Goal: Task Accomplishment & Management: Manage account settings

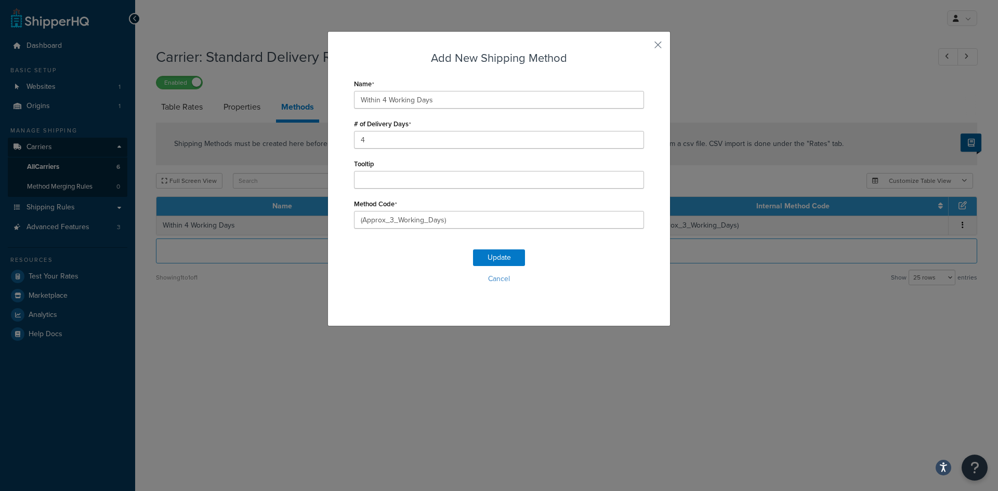
select select "25"
click at [644, 47] on button "button" at bounding box center [642, 48] width 3 height 3
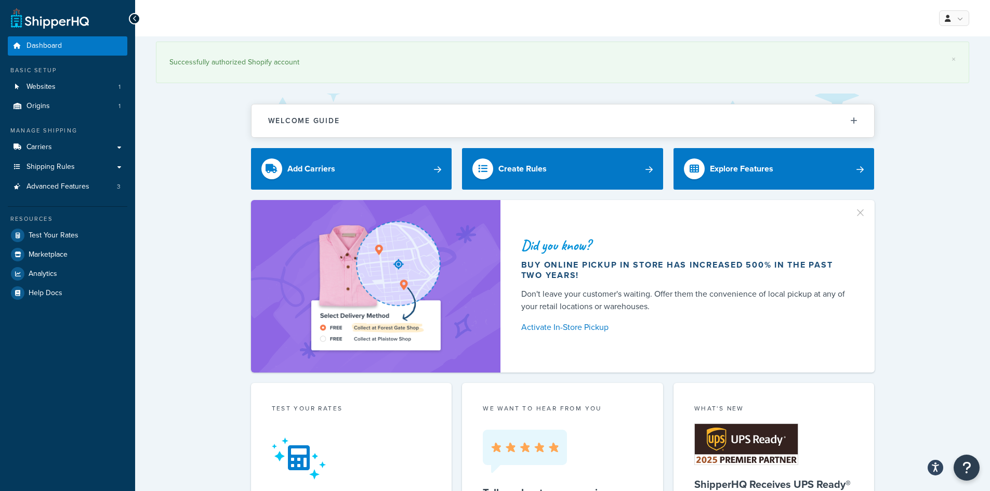
click at [180, 257] on div "Did you know? Buy online pickup in store has increased 500% in the past two yea…" at bounding box center [562, 286] width 813 height 173
click at [49, 148] on span "Carriers" at bounding box center [39, 147] width 25 height 9
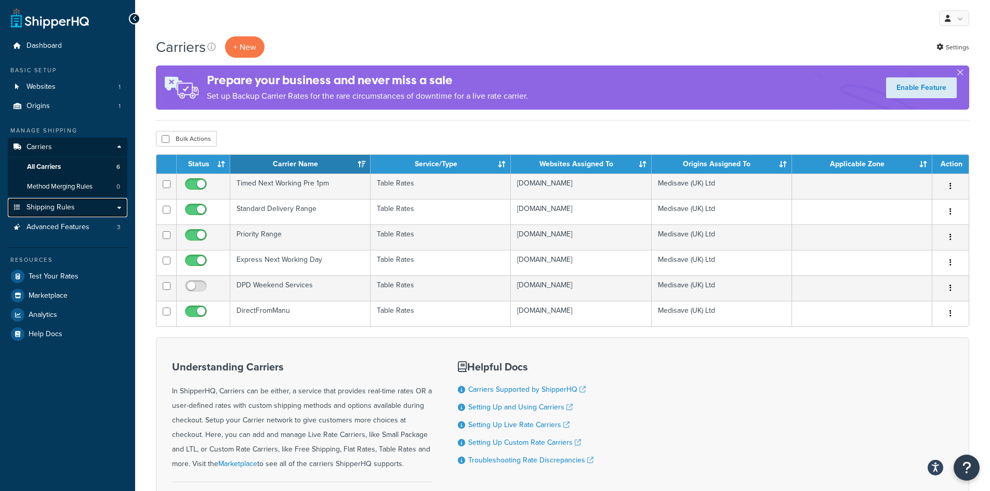
click at [64, 205] on span "Shipping Rules" at bounding box center [51, 207] width 48 height 9
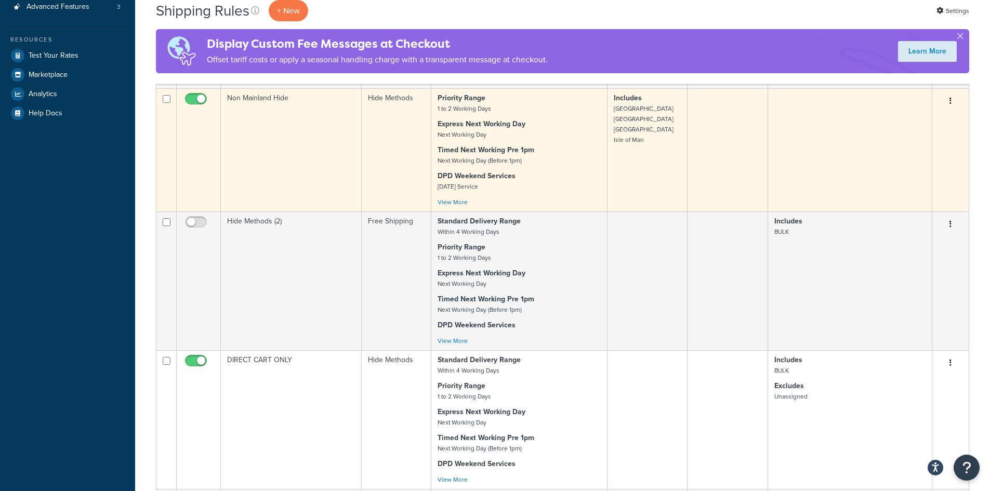
scroll to position [104, 0]
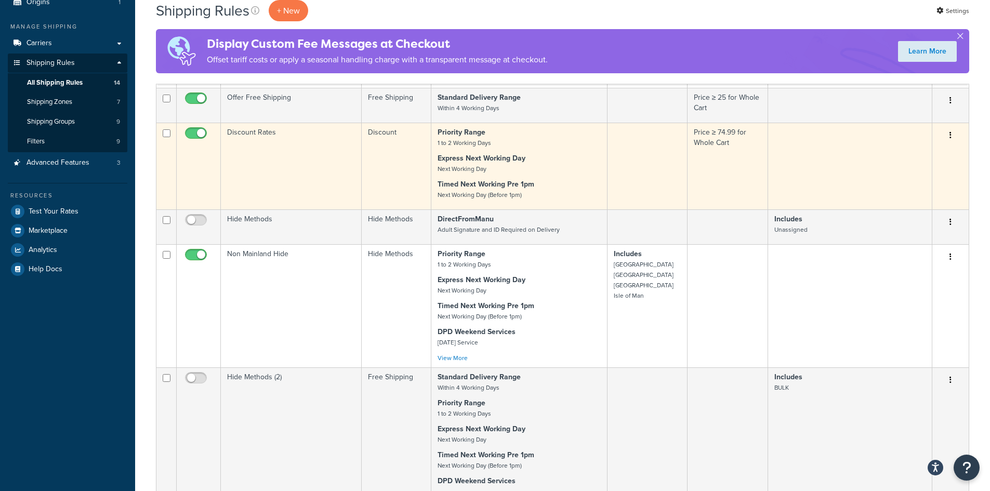
click at [552, 187] on p "Timed Next Working Pre 1pm Next Working Day (Before 1pm)" at bounding box center [519, 189] width 163 height 21
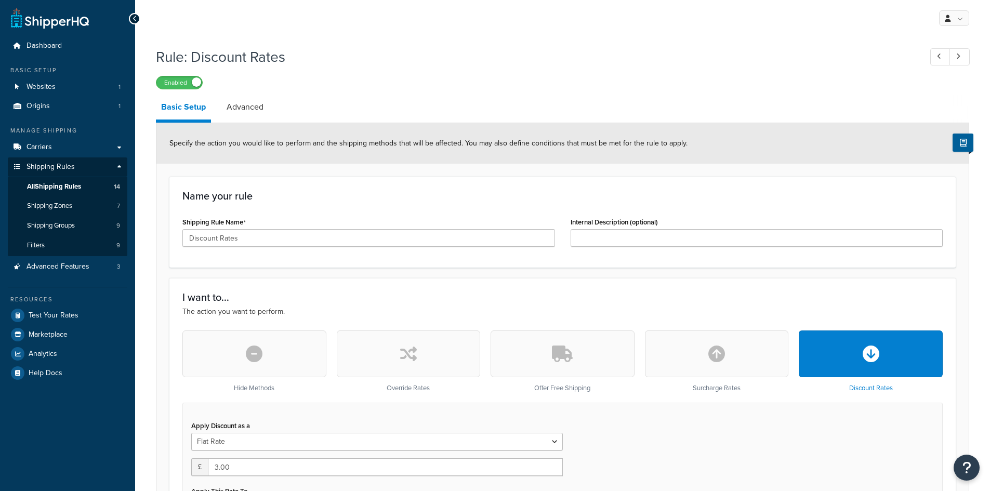
select select "CART"
click at [59, 142] on link "Carriers" at bounding box center [68, 147] width 120 height 19
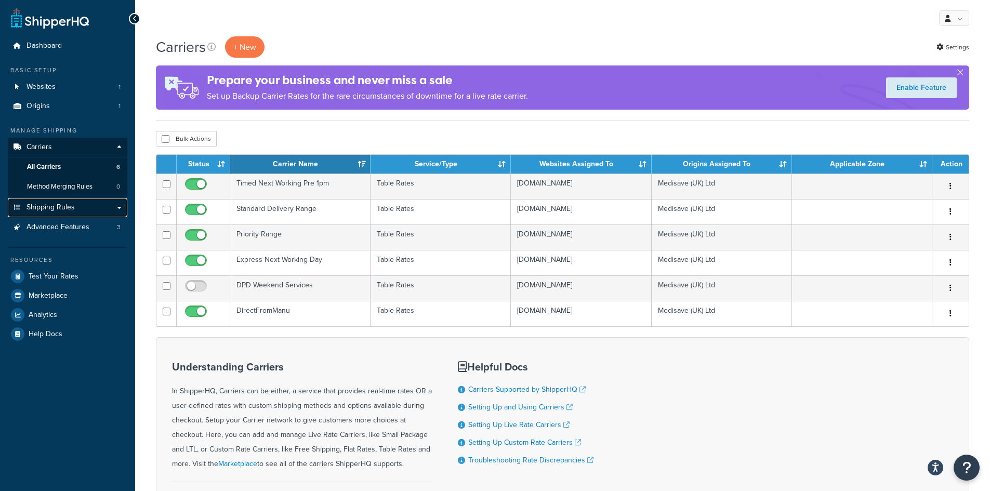
click at [55, 212] on span "Shipping Rules" at bounding box center [51, 207] width 48 height 9
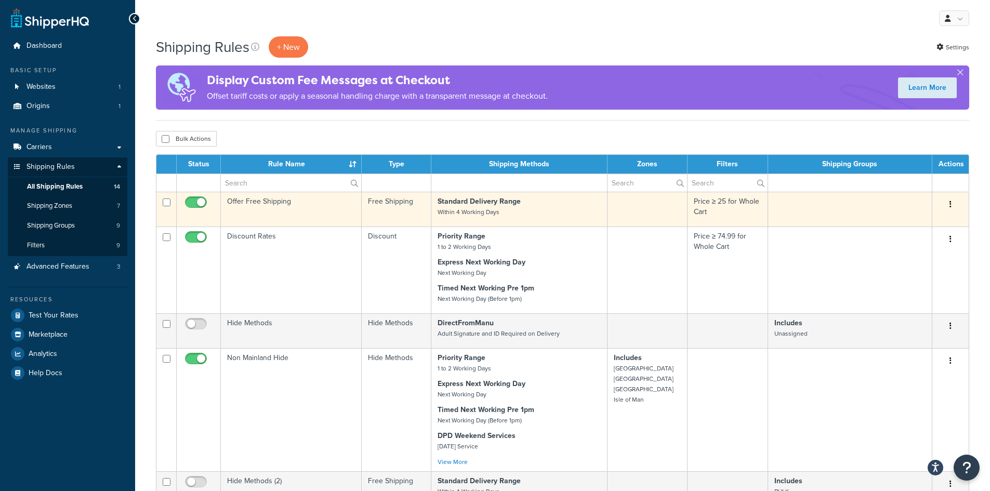
click at [849, 210] on td at bounding box center [850, 209] width 164 height 35
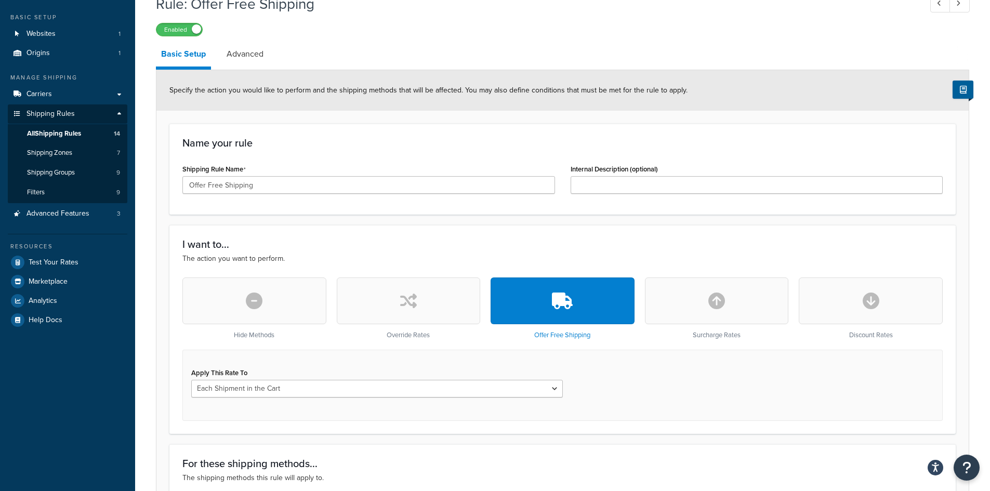
scroll to position [50, 0]
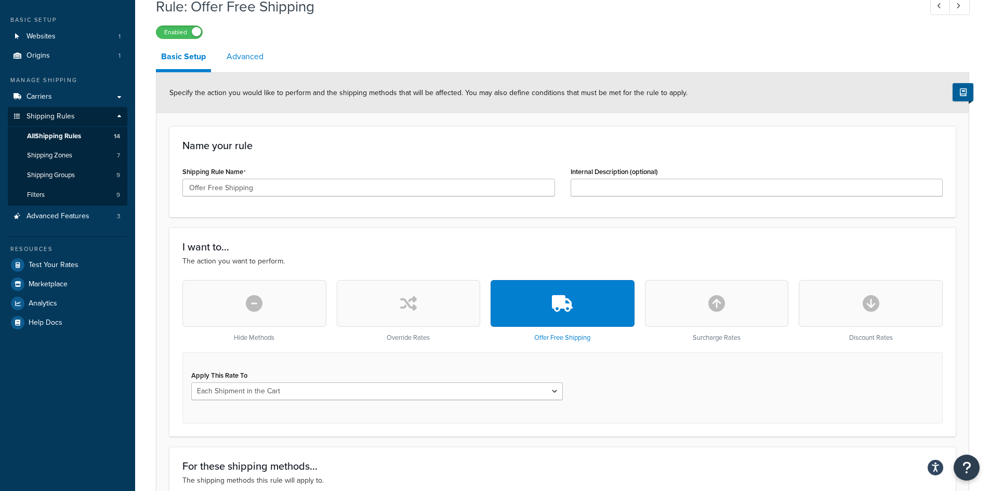
click at [251, 54] on link "Advanced" at bounding box center [244, 56] width 47 height 25
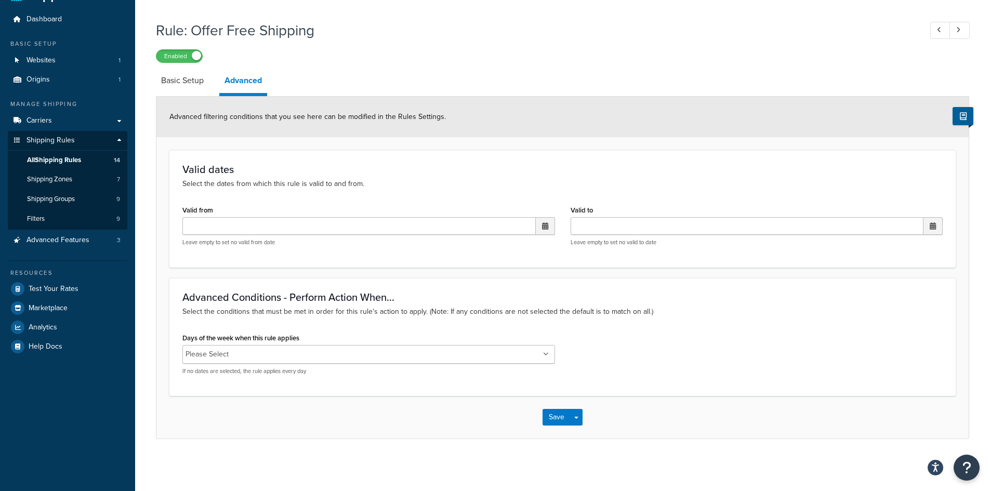
scroll to position [27, 0]
click at [48, 158] on span "All Shipping Rules" at bounding box center [54, 160] width 54 height 9
